Goal: Task Accomplishment & Management: Manage account settings

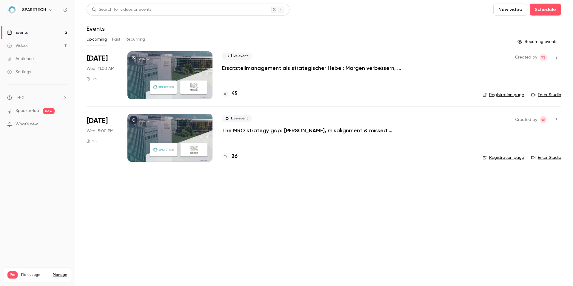
click at [115, 38] on button "Past" at bounding box center [116, 40] width 9 height 10
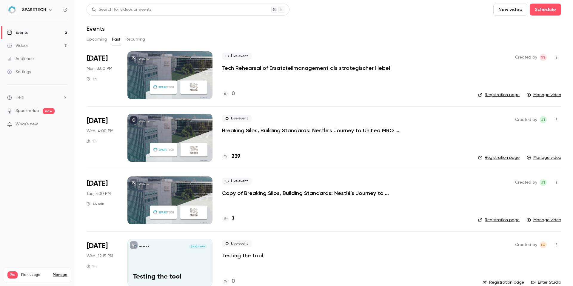
click at [292, 68] on p "Tech Rehearsal of Ersatzteilmanagement als strategischer Hebel" at bounding box center [306, 67] width 168 height 7
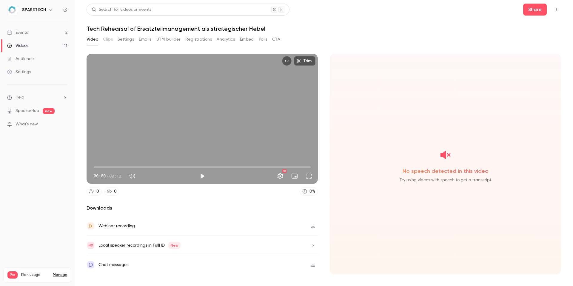
click at [47, 32] on link "Events 2" at bounding box center [37, 32] width 75 height 13
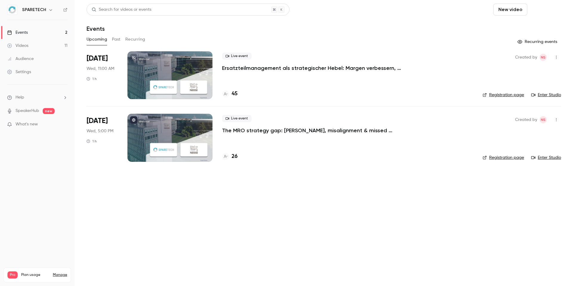
click at [551, 10] on button "Schedule" at bounding box center [545, 10] width 31 height 12
click at [539, 25] on div "One time event" at bounding box center [533, 26] width 45 height 6
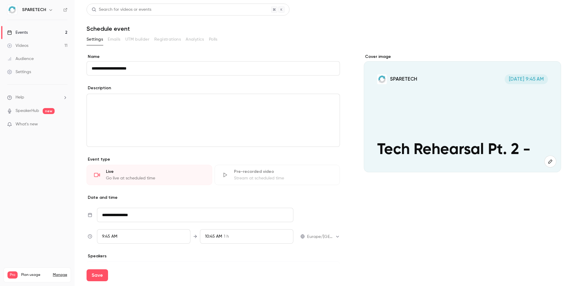
type input "**********"
click at [108, 237] on span "9:45 AM" at bounding box center [109, 236] width 15 height 4
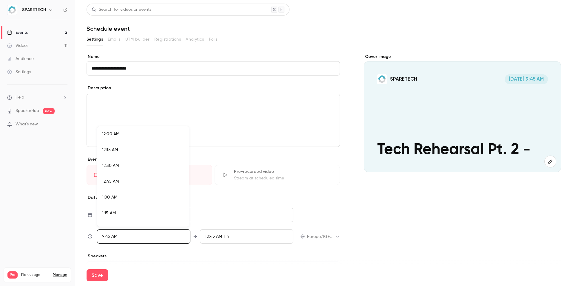
scroll to position [575, 0]
click at [120, 191] on div "10:00 AM" at bounding box center [143, 192] width 82 height 6
click at [225, 253] on div at bounding box center [286, 143] width 573 height 286
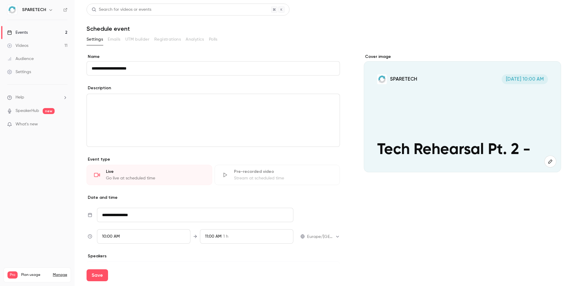
scroll to position [48, 0]
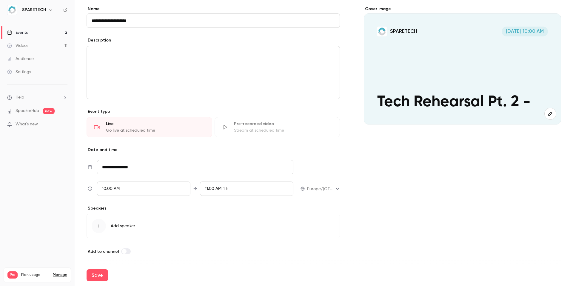
click at [100, 225] on icon "button" at bounding box center [98, 226] width 5 height 5
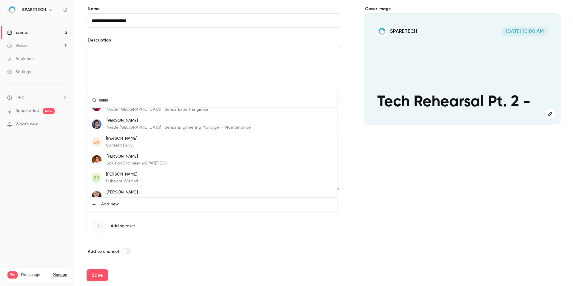
scroll to position [0, 0]
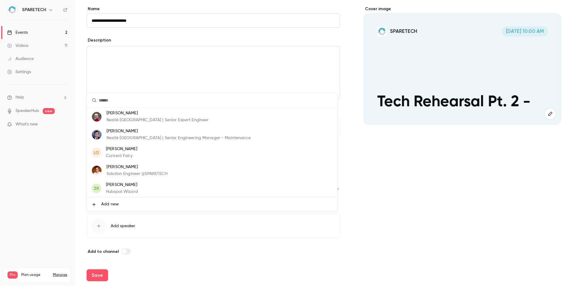
click at [420, 196] on div at bounding box center [286, 143] width 573 height 286
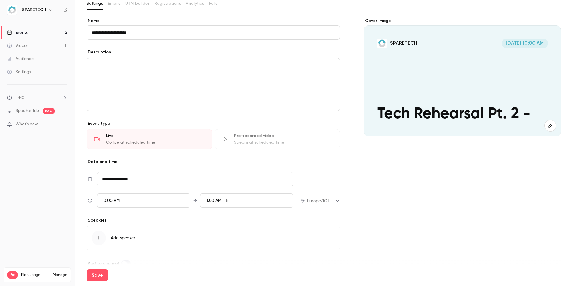
scroll to position [48, 0]
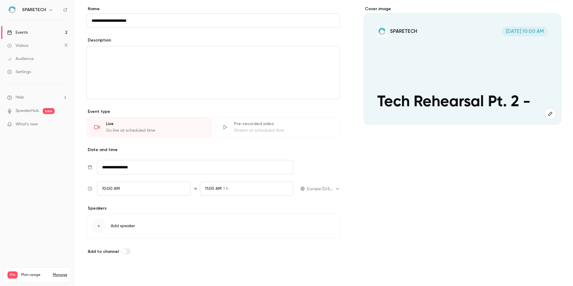
click at [102, 274] on button "Save" at bounding box center [97, 275] width 21 height 12
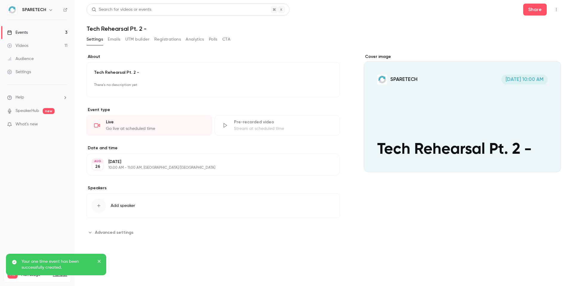
click at [213, 39] on button "Polls" at bounding box center [213, 40] width 9 height 10
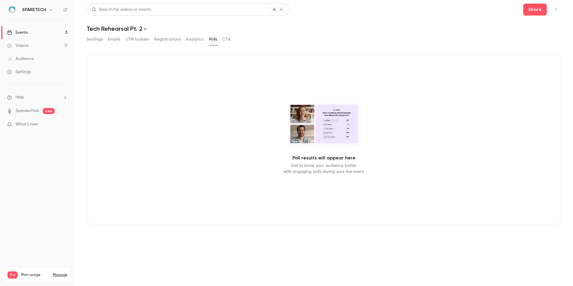
click at [222, 39] on div "Settings Emails UTM builder Registrations Analytics Polls CTA" at bounding box center [159, 40] width 144 height 10
click at [224, 39] on button "CTA" at bounding box center [226, 40] width 8 height 10
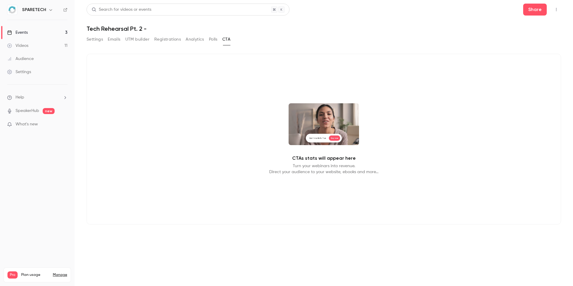
click at [94, 41] on button "Settings" at bounding box center [95, 40] width 16 height 10
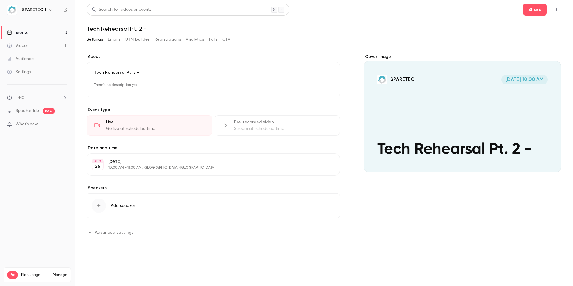
click at [33, 35] on link "Events 3" at bounding box center [37, 32] width 75 height 13
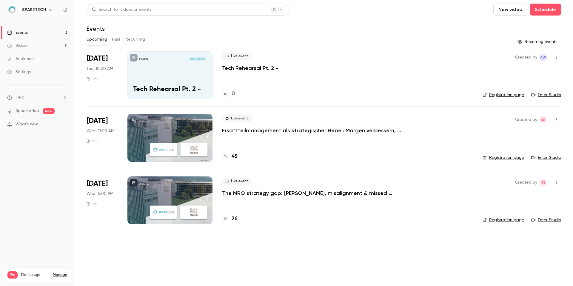
click at [267, 67] on p "Tech Rehearsal Pt. 2 -" at bounding box center [250, 67] width 56 height 7
click at [546, 95] on link "Enter Studio" at bounding box center [546, 95] width 30 height 6
